Goal: Transaction & Acquisition: Register for event/course

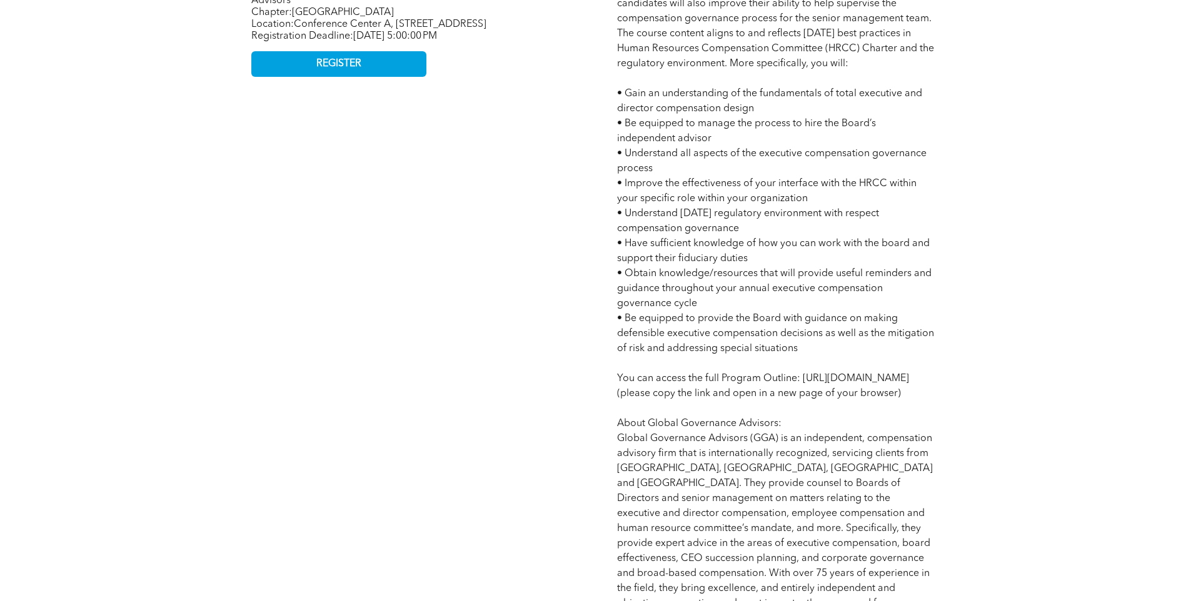
scroll to position [875, 0]
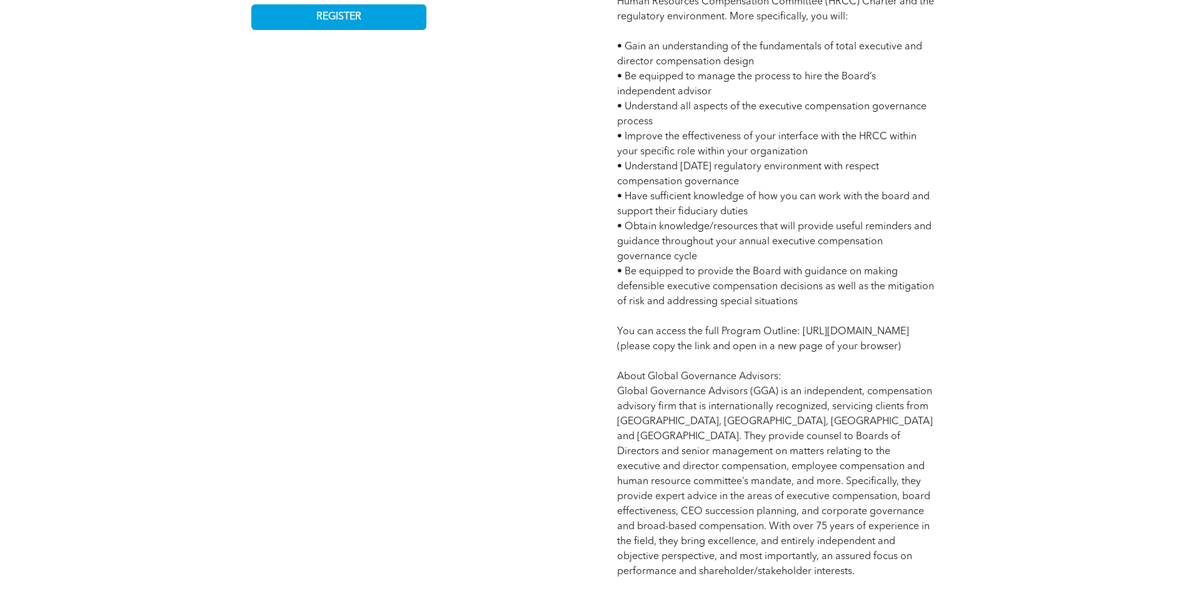
drag, startPoint x: 813, startPoint y: 374, endPoint x: 608, endPoint y: 344, distance: 206.6
click at [608, 344] on div "Program Agenda: 21 Hours • [DATE] 8:00 AM - 4:00 PM MT • [DATE] 8:00 AM - 4:00 …" at bounding box center [776, 176] width 338 height 825
drag, startPoint x: 608, startPoint y: 344, endPoint x: 684, endPoint y: 363, distance: 78.7
copy span "[URL][DOMAIN_NAME]"
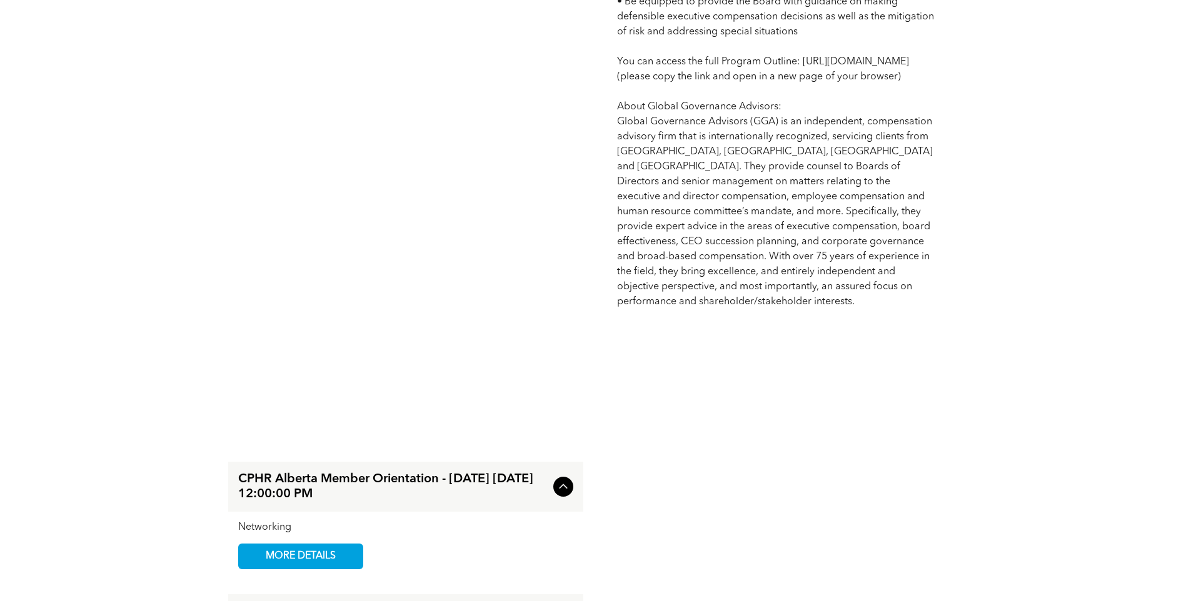
scroll to position [1375, 0]
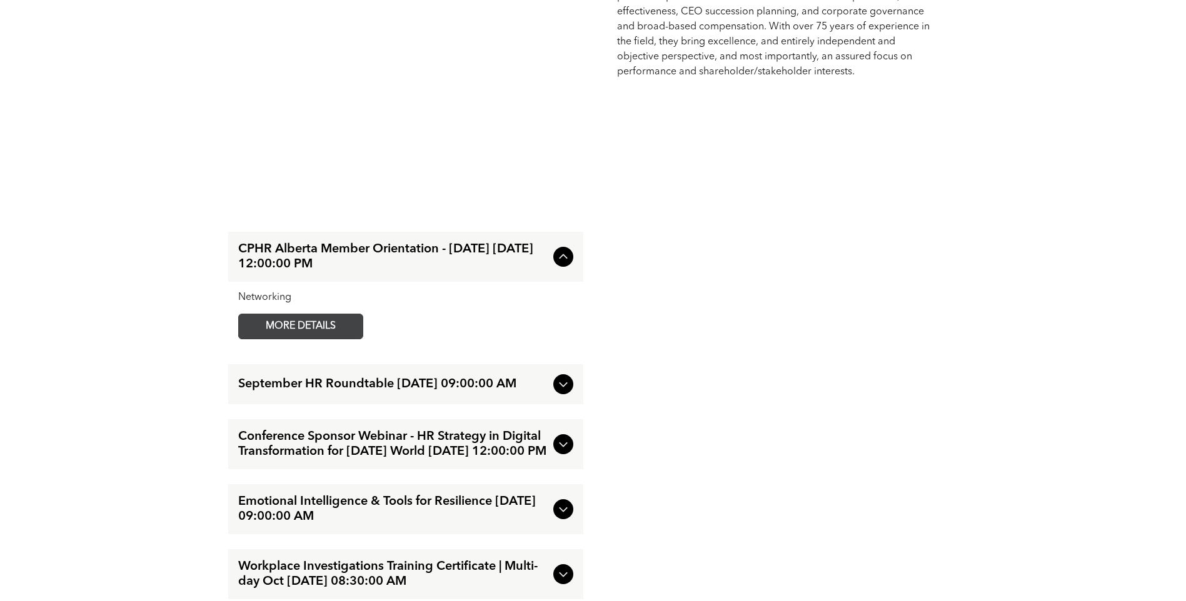
click at [319, 339] on span "MORE DETAILS" at bounding box center [300, 326] width 99 height 24
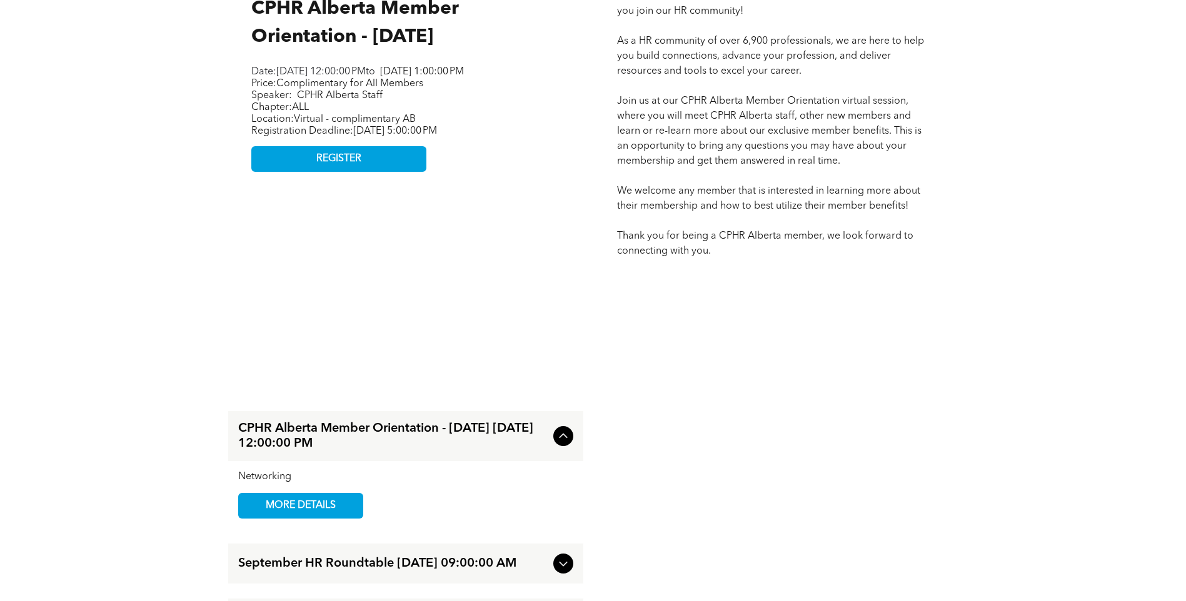
scroll to position [563, 0]
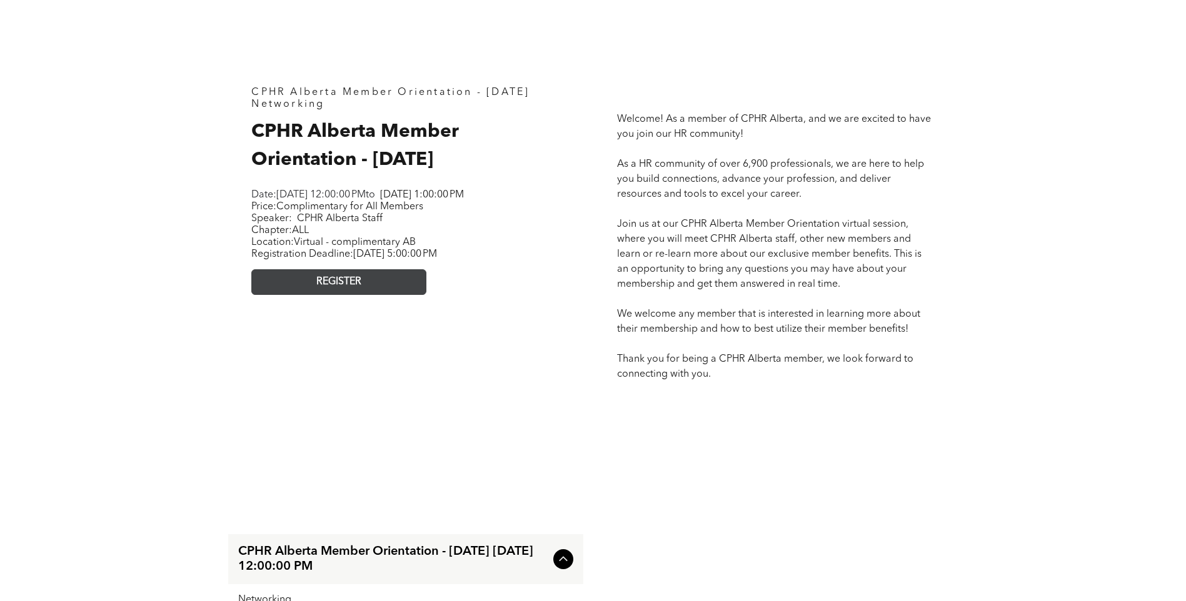
click at [355, 288] on span "REGISTER" at bounding box center [338, 282] width 45 height 12
